Goal: Task Accomplishment & Management: Use online tool/utility

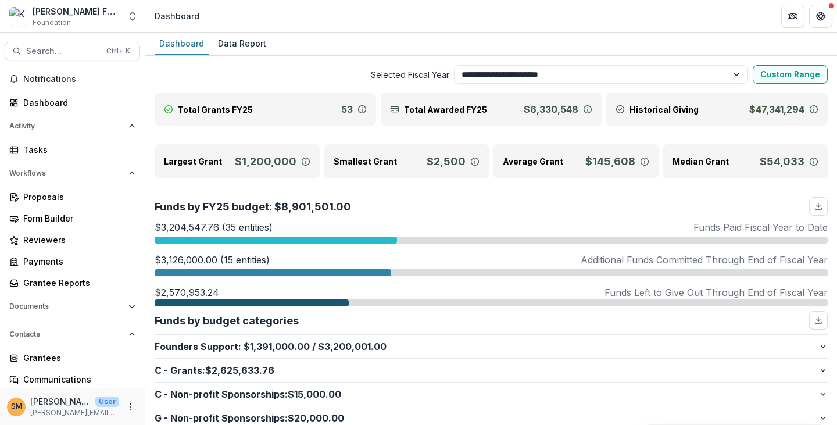
select select "**********"
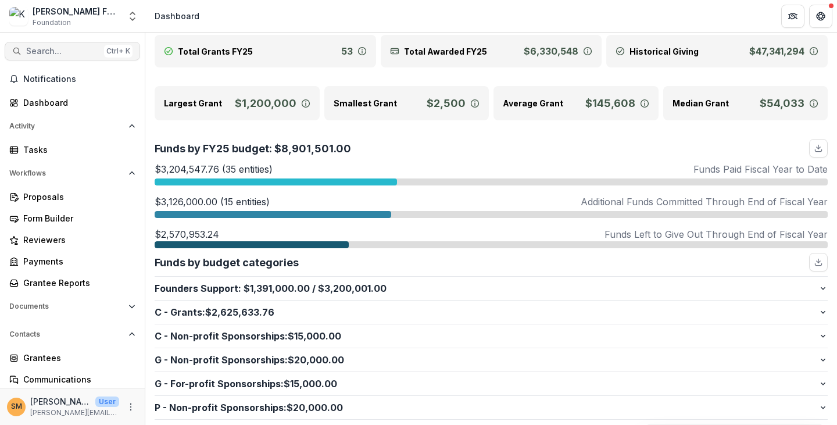
click at [39, 45] on button "Search... Ctrl + K" at bounding box center [72, 51] width 135 height 19
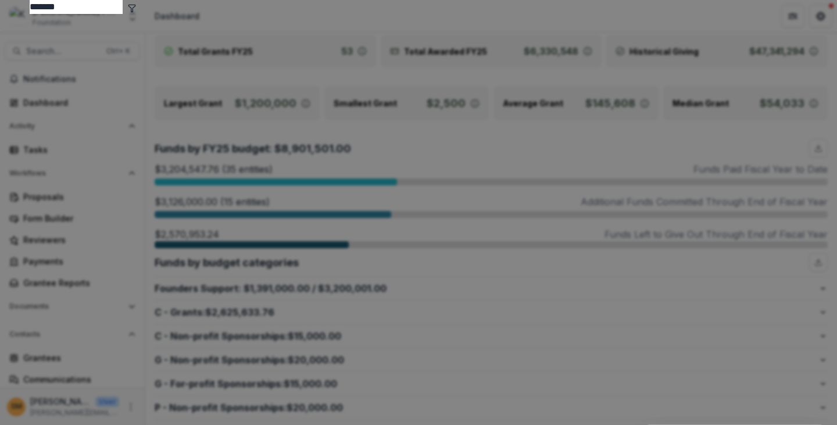
type input "*******"
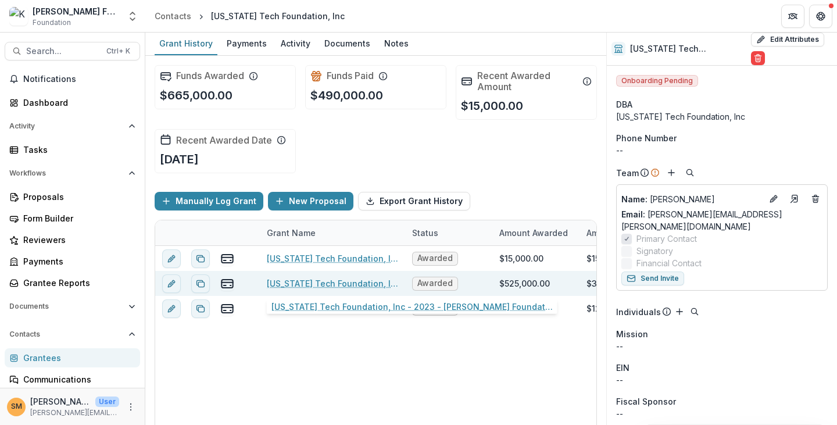
click at [326, 283] on link "[US_STATE] Tech Foundation, Inc - 2023 - [PERSON_NAME] Foundation - Strategic G…" at bounding box center [332, 283] width 131 height 12
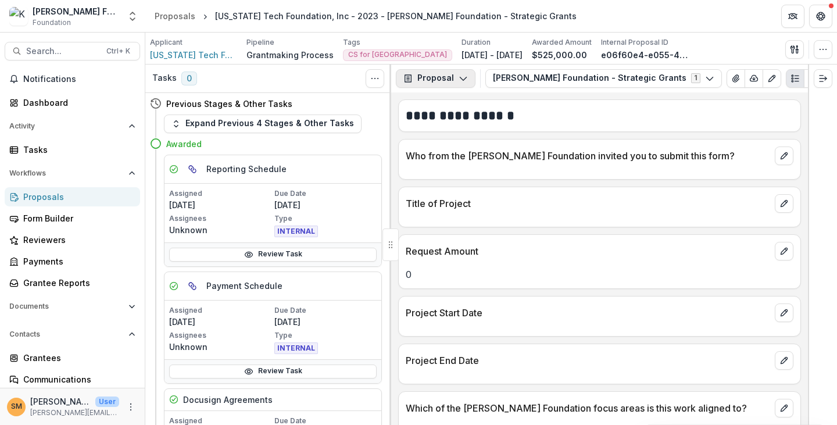
click at [445, 69] on button "Proposal" at bounding box center [436, 78] width 80 height 19
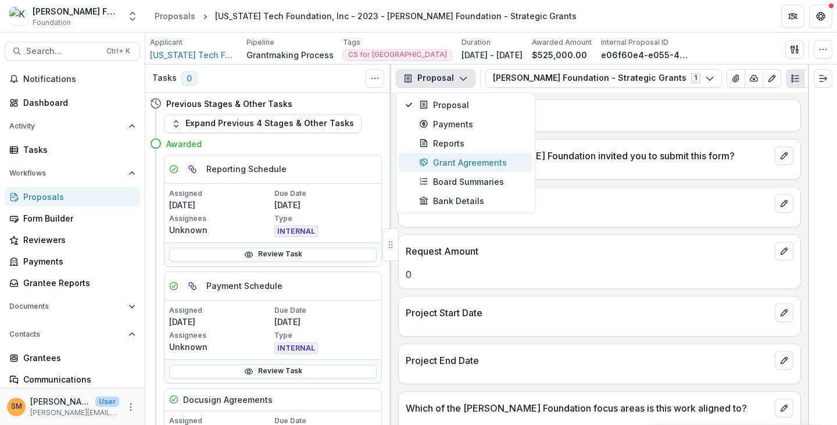
click at [449, 158] on div "Grant Agreements" at bounding box center [472, 162] width 106 height 12
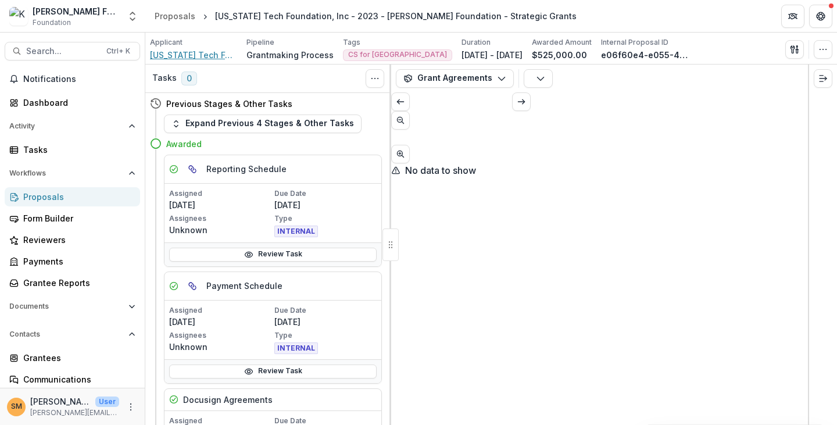
click at [206, 54] on span "[US_STATE] Tech Foundation, Inc" at bounding box center [193, 55] width 87 height 12
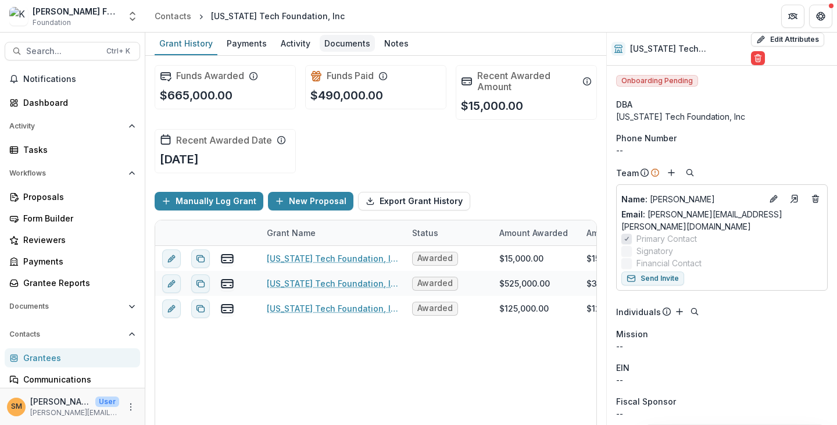
click at [351, 46] on div "Documents" at bounding box center [347, 43] width 55 height 17
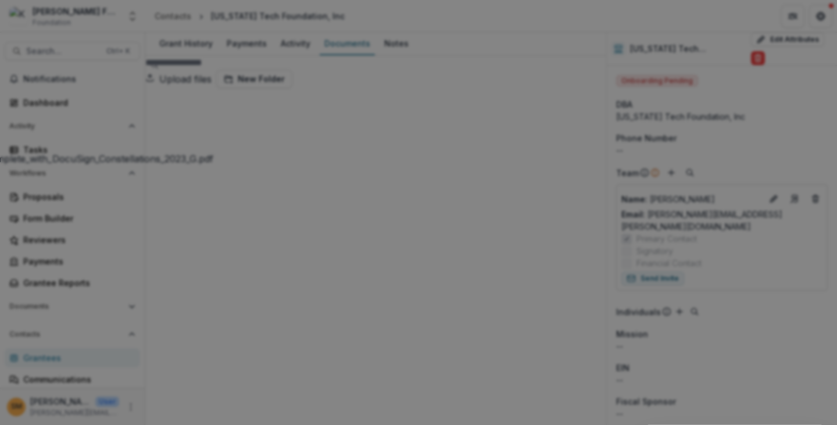
drag, startPoint x: 365, startPoint y: 53, endPoint x: 162, endPoint y: 51, distance: 202.9
drag, startPoint x: 100, startPoint y: 54, endPoint x: 295, endPoint y: 55, distance: 194.8
click at [812, 23] on button "Close" at bounding box center [821, 14] width 19 height 19
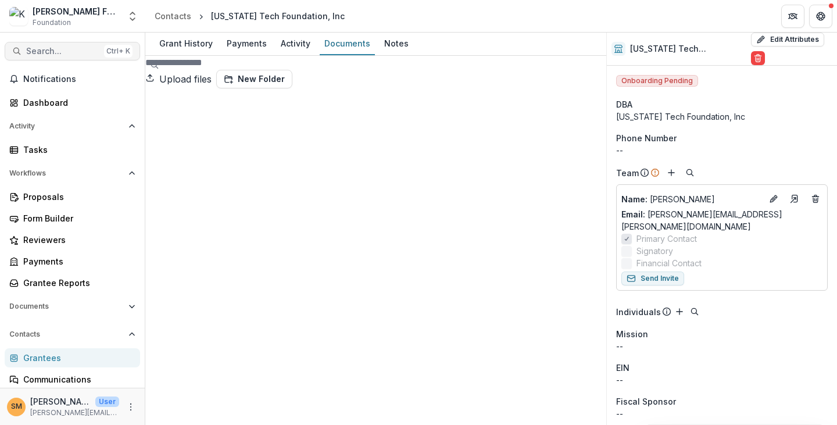
click at [47, 49] on span "Search..." at bounding box center [62, 52] width 73 height 10
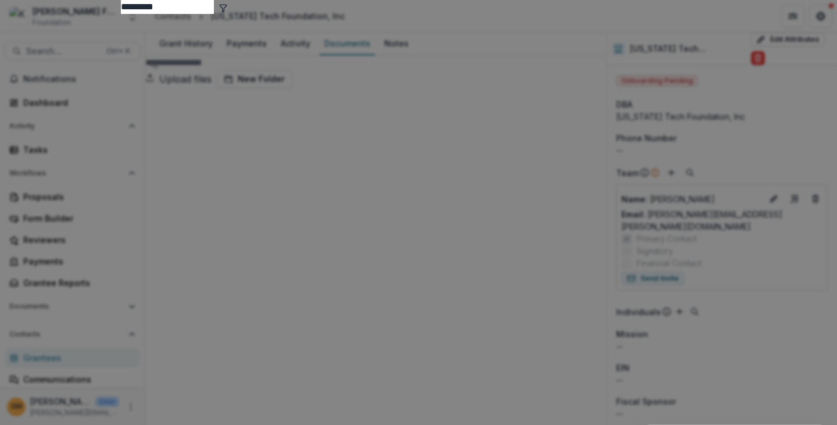
type input "********"
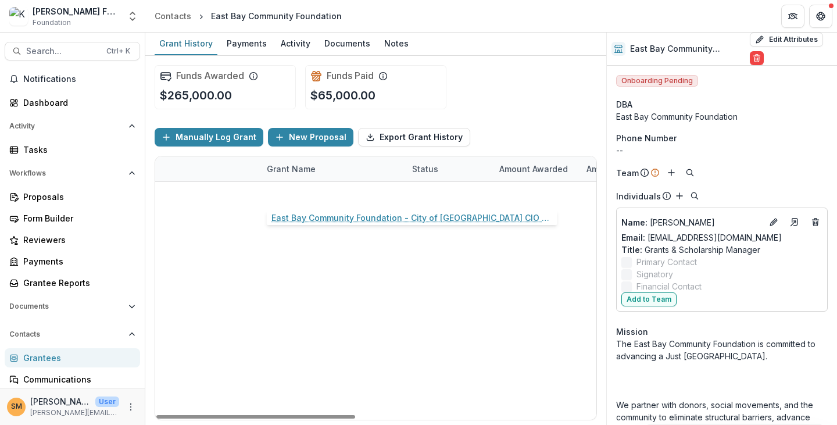
click at [304, 190] on link "East Bay Community Foundation - City of [GEOGRAPHIC_DATA] CIO - 2025 - Internal…" at bounding box center [332, 194] width 131 height 12
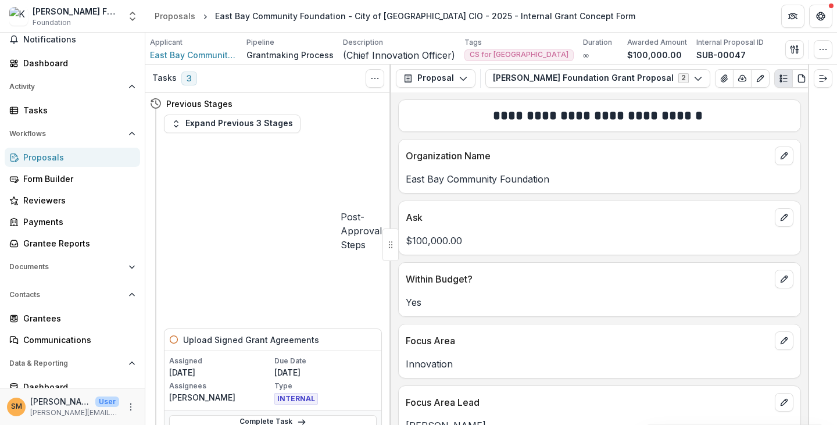
scroll to position [58, 0]
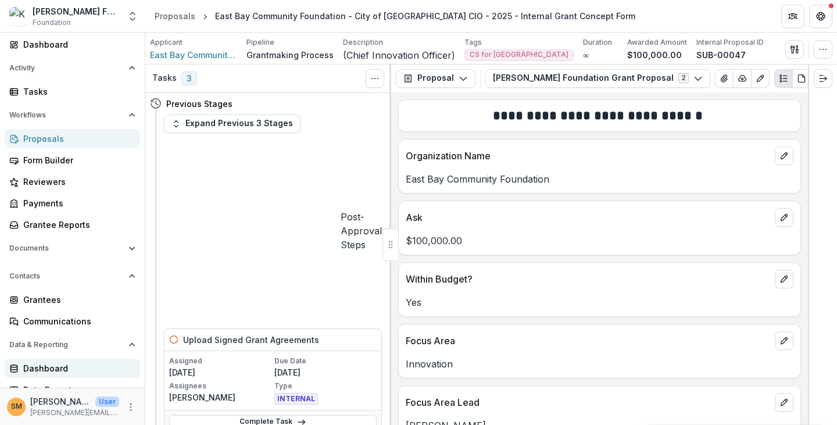
click at [43, 368] on div "Dashboard" at bounding box center [77, 368] width 108 height 12
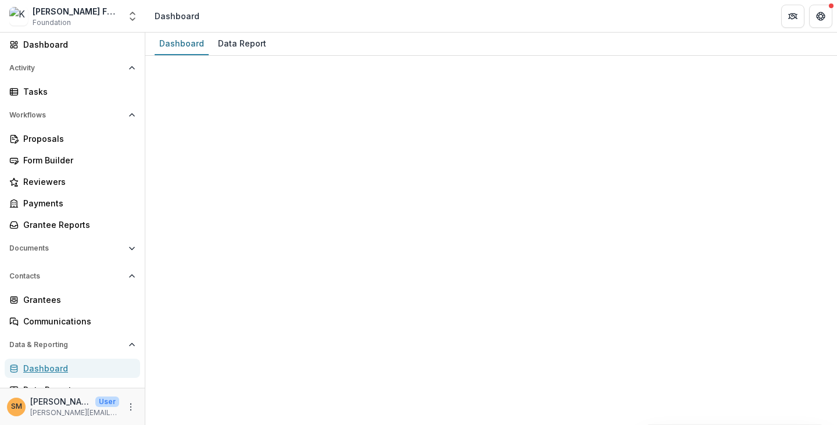
select select "**********"
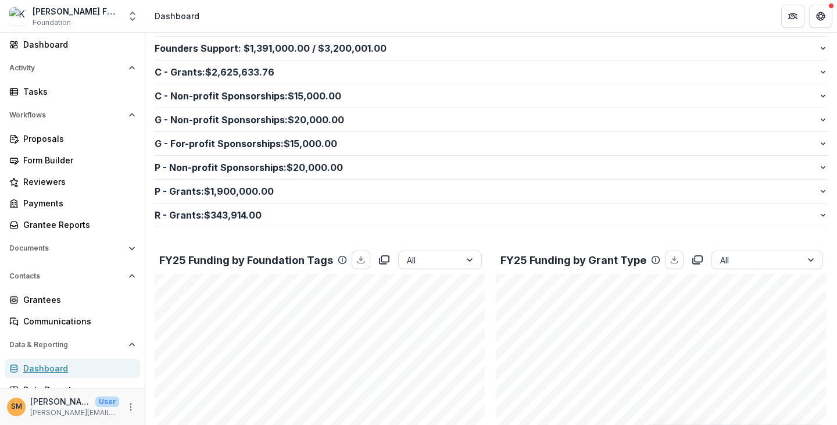
scroll to position [233, 0]
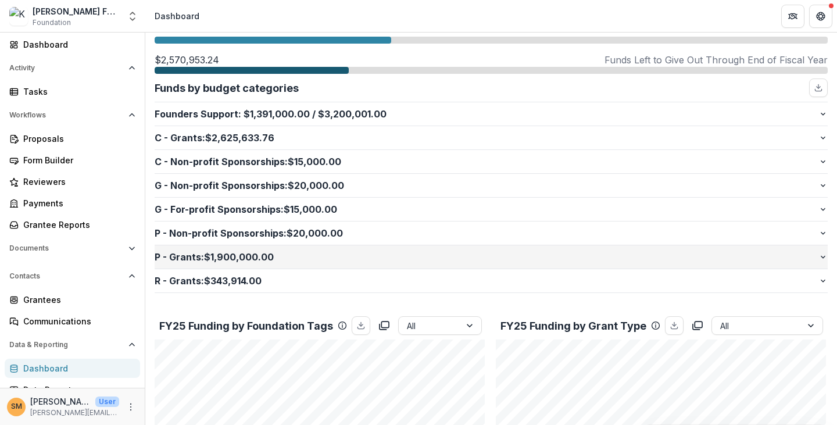
click at [188, 258] on p "P - Grants : $1,900,000.00" at bounding box center [487, 257] width 664 height 14
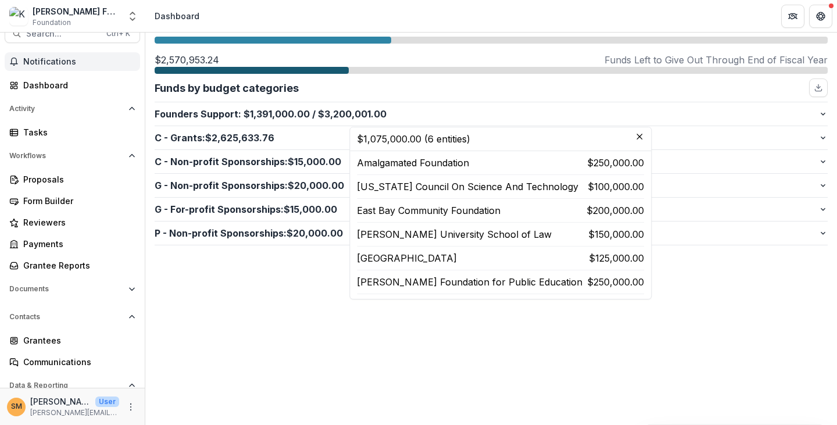
scroll to position [0, 0]
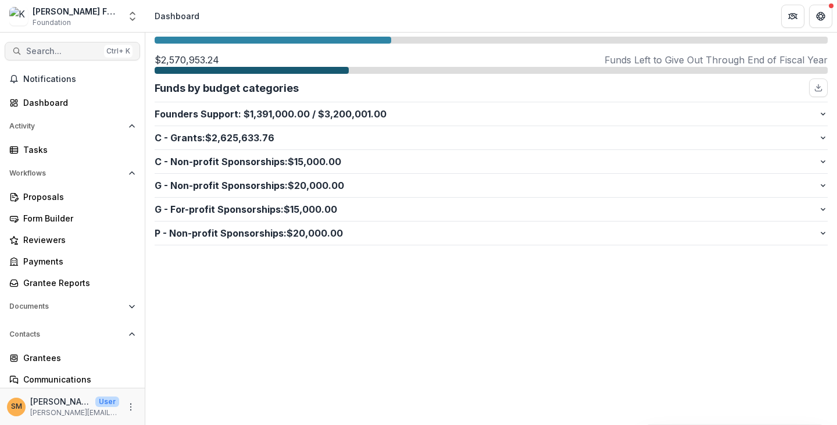
click at [43, 49] on span "Search..." at bounding box center [62, 52] width 73 height 10
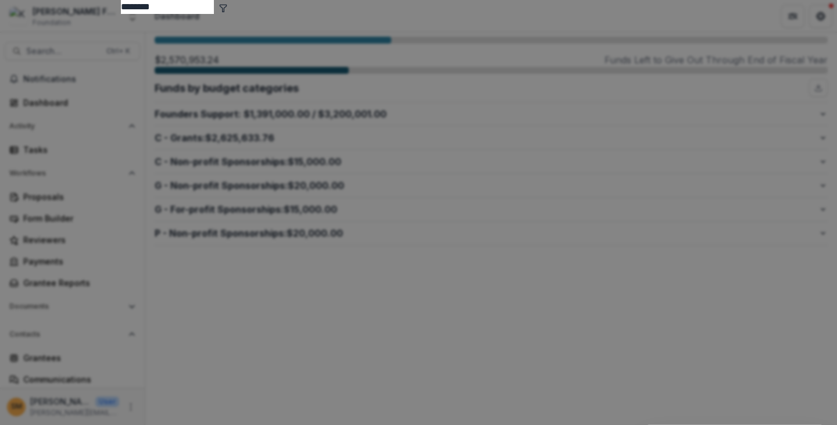
type input "********"
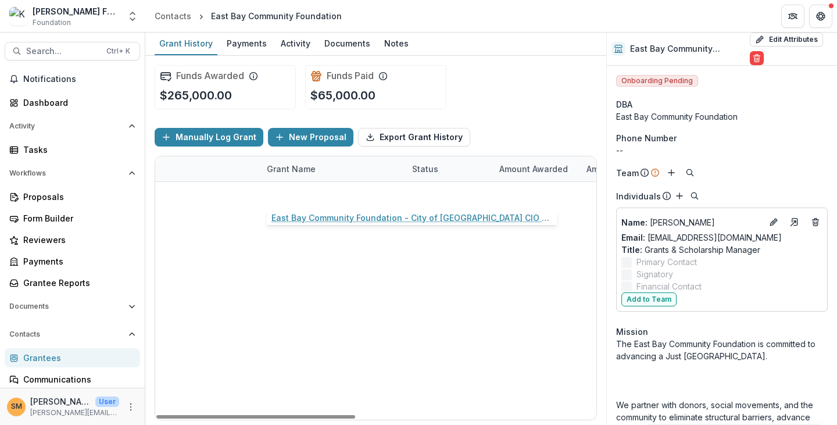
click at [312, 195] on link "East Bay Community Foundation - City of [GEOGRAPHIC_DATA] CIO - 2025 - Internal…" at bounding box center [332, 194] width 131 height 12
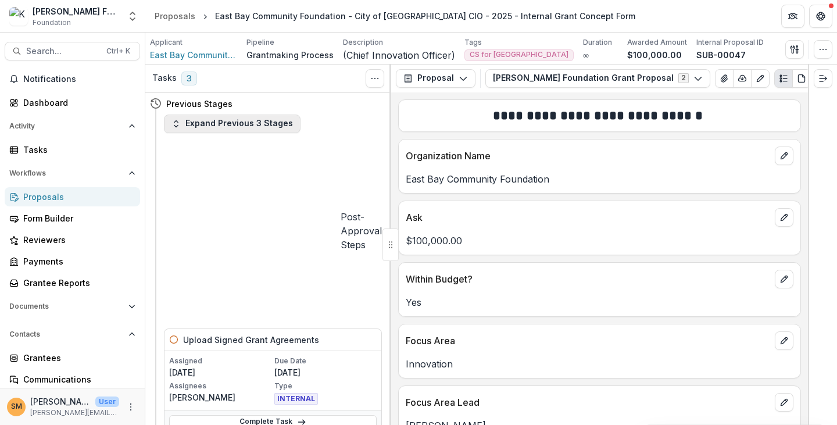
click at [201, 123] on button "Expand Previous 3 Stages" at bounding box center [232, 124] width 137 height 19
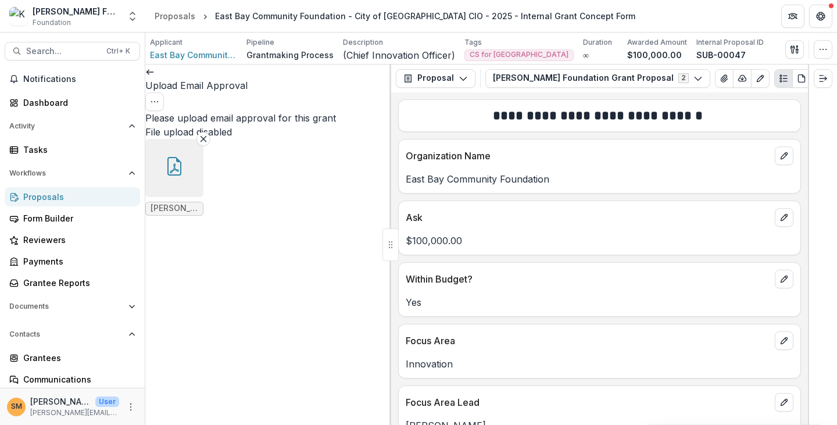
click at [176, 197] on button "button" at bounding box center [174, 168] width 58 height 58
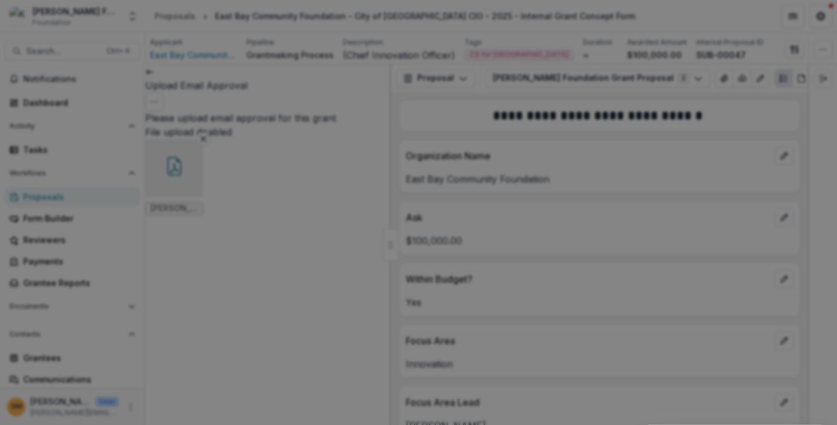
drag, startPoint x: 504, startPoint y: 56, endPoint x: 97, endPoint y: 63, distance: 407.1
copy header "[PERSON_NAME] Center Mail - Fwd_ Q2 Foundation Grant Recommendations for review…"
